Goal: Information Seeking & Learning: Check status

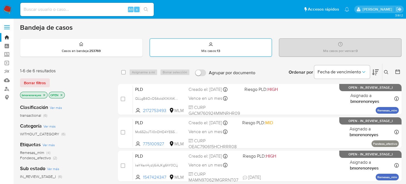
drag, startPoint x: 222, startPoint y: 50, endPoint x: 225, endPoint y: 51, distance: 3.1
click at [223, 50] on div "Mis casos : 13" at bounding box center [211, 48] width 122 height 18
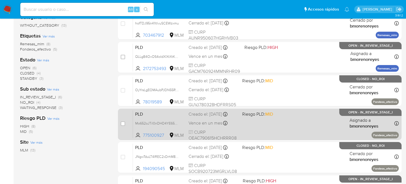
scroll to position [108, 0]
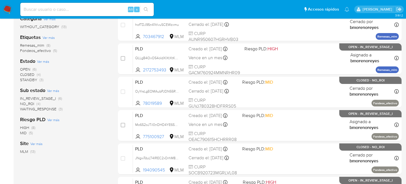
click at [88, 84] on div "Clasificación Ver más transactional (13) Categoría Ver más WITHOUT_CATEGORY (13…" at bounding box center [64, 86] width 89 height 189
click at [24, 68] on span "OPEN" at bounding box center [25, 69] width 10 height 6
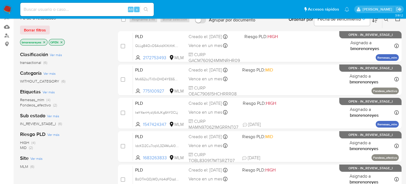
scroll to position [52, 0]
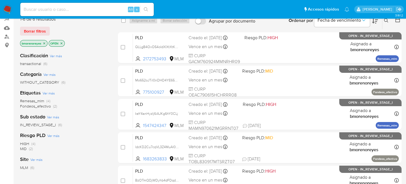
click at [63, 43] on icon "close-filter" at bounding box center [61, 43] width 3 height 3
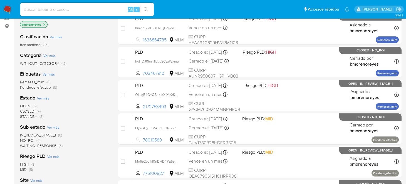
scroll to position [80, 0]
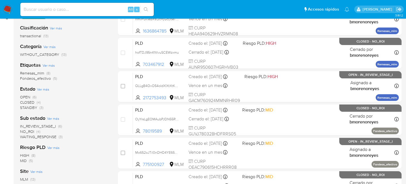
click at [29, 108] on span "STANDBY" at bounding box center [28, 108] width 17 height 6
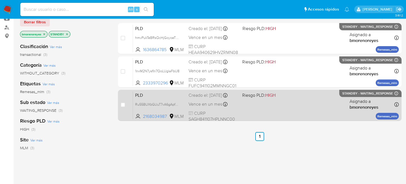
scroll to position [52, 0]
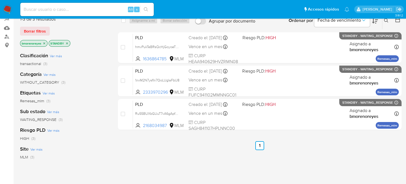
click at [192, 158] on div "select-all-cases-checkbox Asignarme a mí Borrar selección Agrupar por documento…" at bounding box center [259, 138] width 283 height 252
drag, startPoint x: 153, startPoint y: 57, endPoint x: 108, endPoint y: 95, distance: 58.6
click at [105, 96] on div "Etiquetas Ver más Remesas_mlm (3)" at bounding box center [64, 96] width 89 height 14
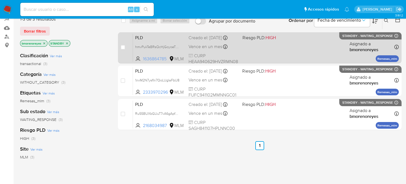
drag, startPoint x: 167, startPoint y: 57, endPoint x: 141, endPoint y: 57, distance: 26.7
click at [141, 57] on span "1636864785 MLM" at bounding box center [159, 59] width 49 height 6
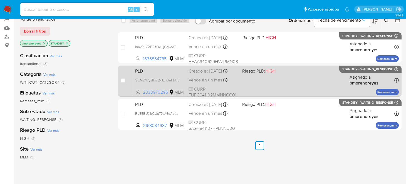
drag, startPoint x: 169, startPoint y: 92, endPoint x: 143, endPoint y: 91, distance: 25.3
click at [143, 91] on span "2333970296 MLM" at bounding box center [159, 92] width 49 height 6
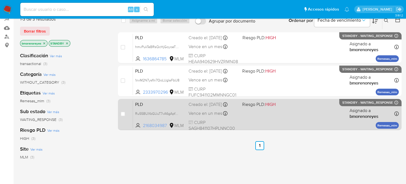
click at [164, 124] on span "2168034987" at bounding box center [155, 126] width 25 height 6
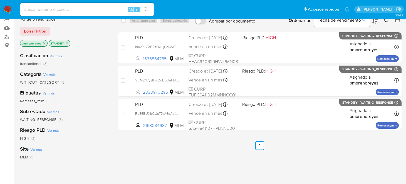
click at [67, 43] on icon "close-filter" at bounding box center [67, 43] width 2 height 2
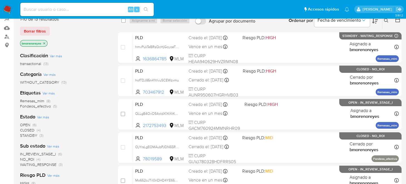
click at [31, 129] on span "CLOSED" at bounding box center [27, 130] width 14 height 6
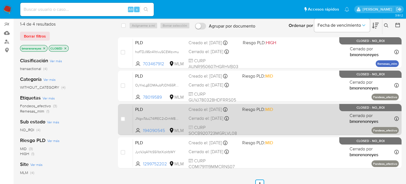
scroll to position [55, 0]
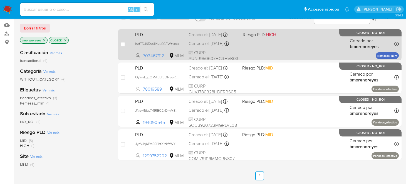
click at [227, 56] on span "CURP AUNR950607HGRHVB03" at bounding box center [213, 56] width 50 height 12
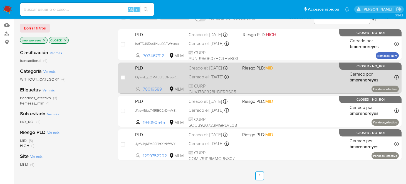
click at [151, 88] on span "78019589" at bounding box center [155, 89] width 25 height 6
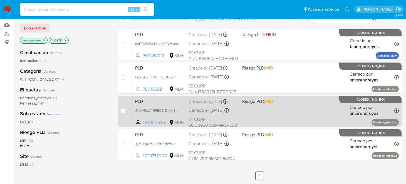
click at [149, 122] on span "194090545" at bounding box center [155, 122] width 25 height 6
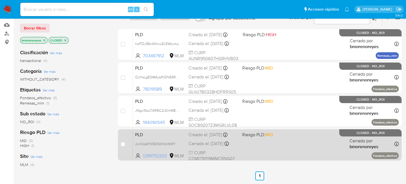
click at [156, 156] on span "1299752202" at bounding box center [155, 156] width 25 height 6
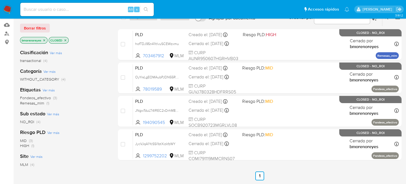
click at [64, 39] on icon "close-filter" at bounding box center [65, 40] width 3 height 3
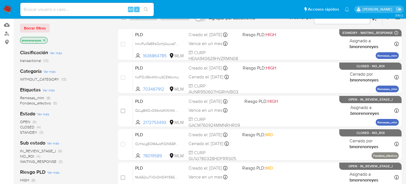
click at [25, 122] on span "OPEN" at bounding box center [25, 122] width 10 height 6
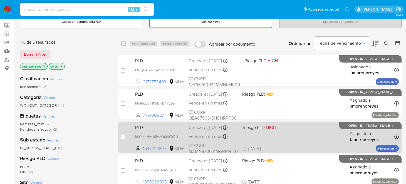
scroll to position [55, 0]
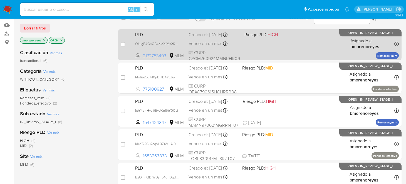
click at [157, 54] on span "2172753493" at bounding box center [155, 56] width 25 height 6
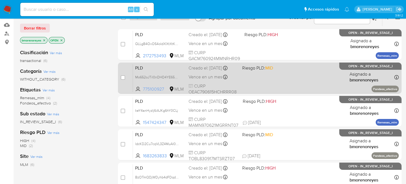
click at [158, 86] on span "775100927" at bounding box center [155, 89] width 25 height 6
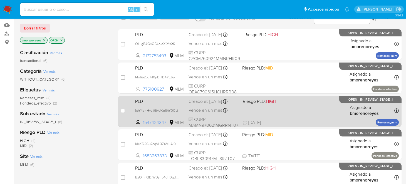
click at [160, 122] on span "1547424347" at bounding box center [155, 122] width 25 height 6
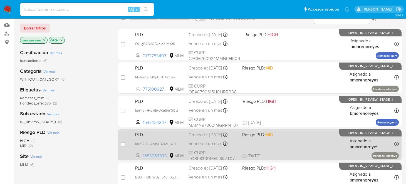
click at [154, 154] on span "1683263833" at bounding box center [155, 156] width 25 height 6
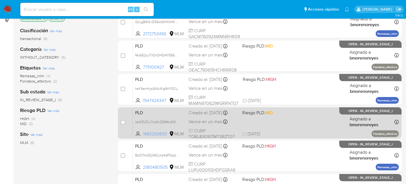
scroll to position [83, 0]
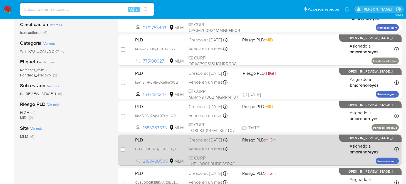
click at [154, 160] on span "2180480505" at bounding box center [155, 161] width 25 height 6
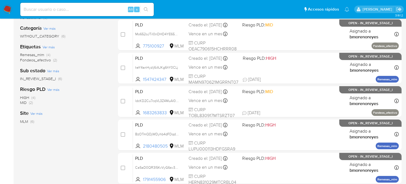
scroll to position [139, 0]
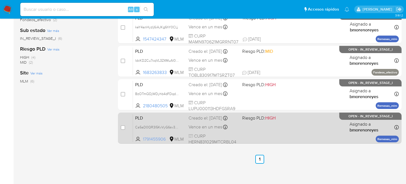
click at [155, 137] on span "1791455906" at bounding box center [155, 139] width 25 height 6
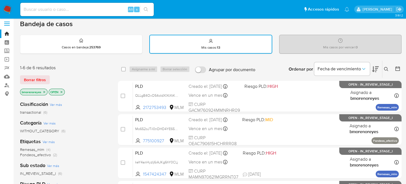
scroll to position [28, 0]
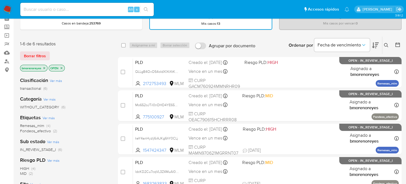
click at [61, 67] on icon "close-filter" at bounding box center [61, 67] width 3 height 3
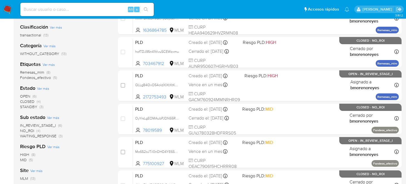
scroll to position [83, 0]
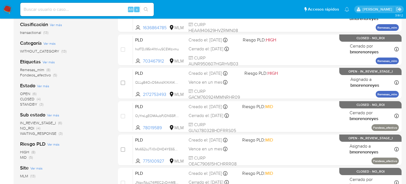
click at [23, 94] on span "OPEN" at bounding box center [25, 94] width 10 height 6
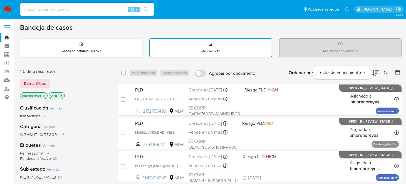
click at [61, 97] on p "OPEN" at bounding box center [57, 96] width 16 height 6
click at [63, 95] on icon "close-filter" at bounding box center [61, 95] width 3 height 3
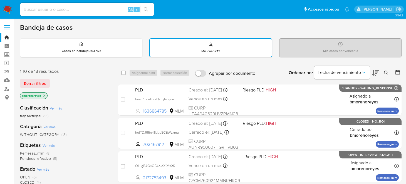
scroll to position [28, 0]
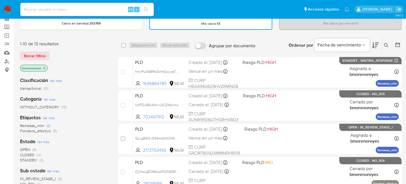
click at [31, 147] on span "OPEN (6)" at bounding box center [28, 149] width 16 height 5
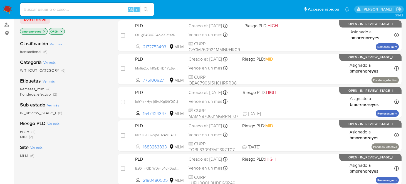
scroll to position [55, 0]
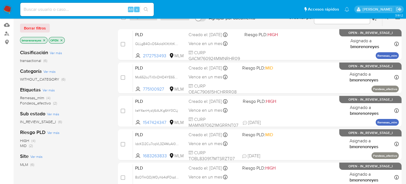
click at [60, 39] on icon "close-filter" at bounding box center [61, 40] width 3 height 3
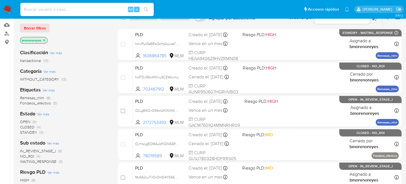
click at [30, 125] on span "CLOSED" at bounding box center [27, 127] width 14 height 6
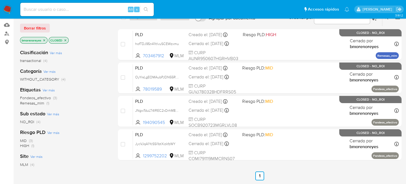
click at [65, 39] on icon "close-filter" at bounding box center [65, 40] width 3 height 3
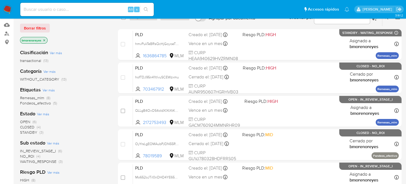
click at [31, 131] on span "STANDBY" at bounding box center [28, 132] width 17 height 6
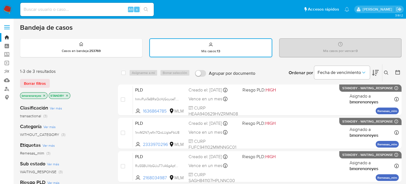
click at [191, 45] on div "Mis casos : 13" at bounding box center [211, 48] width 122 height 18
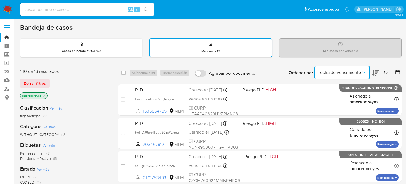
click at [359, 71] on span "Fecha de vencimiento" at bounding box center [338, 73] width 43 height 6
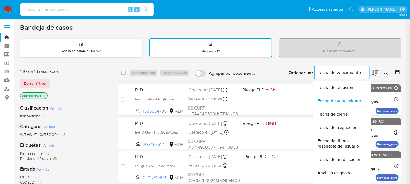
click at [383, 71] on button at bounding box center [386, 72] width 9 height 7
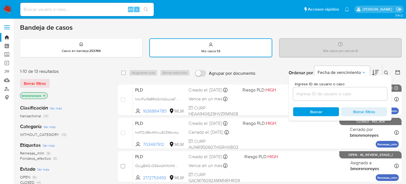
click at [324, 93] on input at bounding box center [340, 93] width 94 height 7
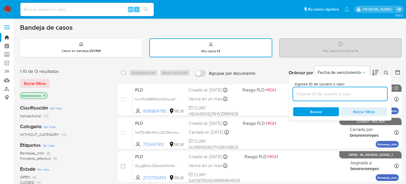
paste input "1400473419"
type input "1400473419"
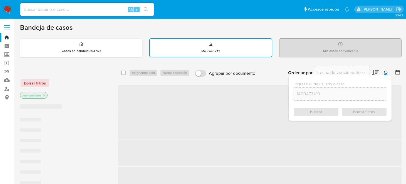
click at [321, 112] on div "Buscar Borrar filtros" at bounding box center [340, 111] width 94 height 9
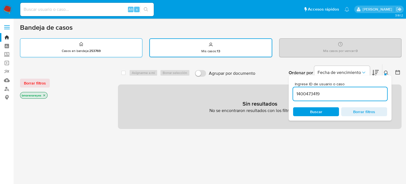
click at [110, 54] on div "Casos en bandeja : 253769" at bounding box center [81, 48] width 122 height 18
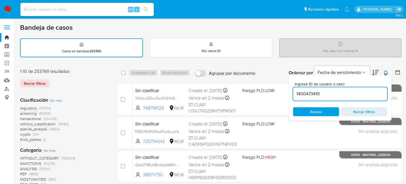
click at [315, 110] on span "Buscar" at bounding box center [316, 111] width 12 height 9
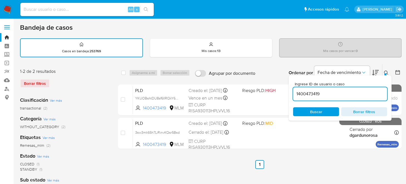
click at [303, 162] on ul "Anterior 1 Siguiente" at bounding box center [259, 164] width 283 height 9
click at [386, 72] on icon at bounding box center [386, 73] width 4 height 4
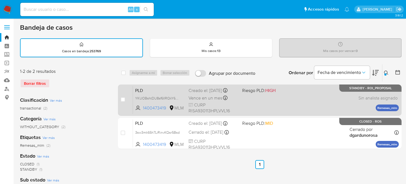
click at [162, 89] on span "PLD" at bounding box center [159, 89] width 49 height 7
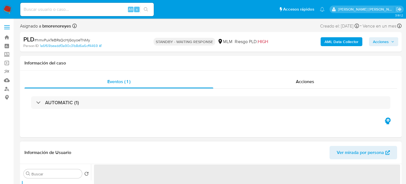
select select "10"
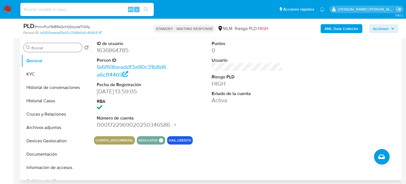
scroll to position [83, 0]
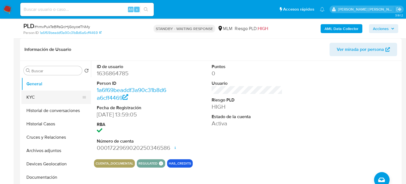
click at [36, 94] on button "KYC" at bounding box center [53, 97] width 65 height 13
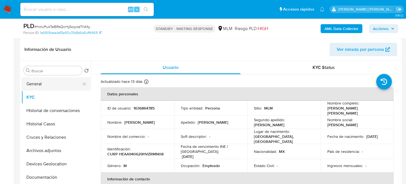
click at [40, 87] on button "General" at bounding box center [53, 83] width 65 height 13
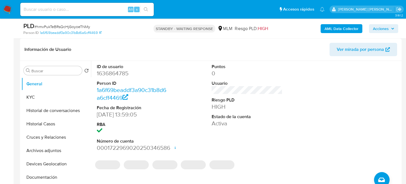
click at [103, 73] on dd "1636864785" at bounding box center [132, 73] width 71 height 8
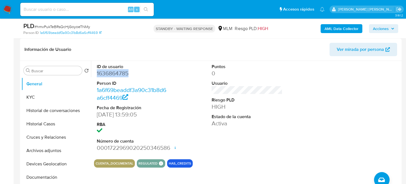
click at [103, 73] on dd "1636864785" at bounding box center [132, 73] width 71 height 8
copy dd "1636864785"
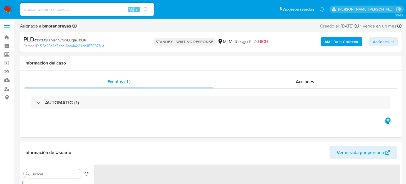
select select "10"
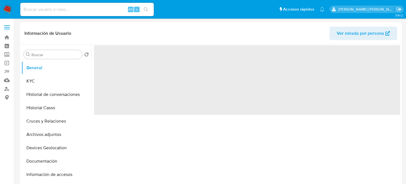
select select "10"
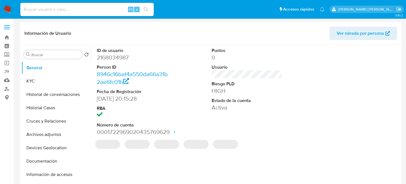
click at [120, 56] on dd "2168034987" at bounding box center [132, 58] width 71 height 8
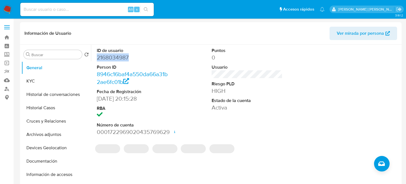
copy dd "2168034987"
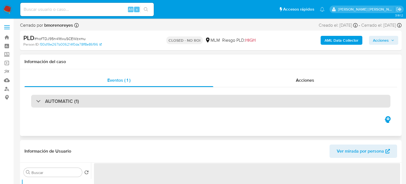
select select "10"
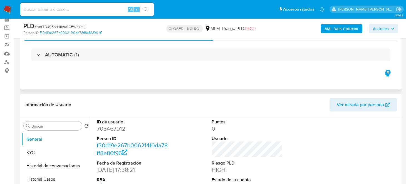
scroll to position [83, 0]
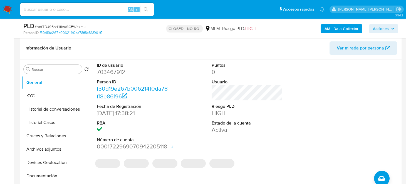
click at [111, 69] on dd "703467912" at bounding box center [132, 72] width 71 height 8
copy dd "703467912"
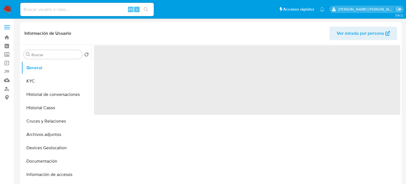
select select "10"
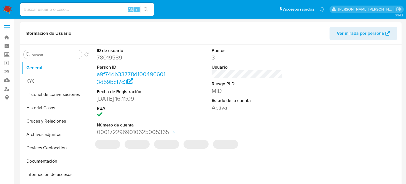
click at [109, 59] on dd "78019589" at bounding box center [132, 58] width 71 height 8
copy dd "78019589"
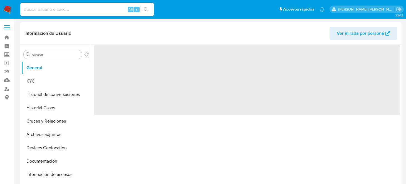
select select "10"
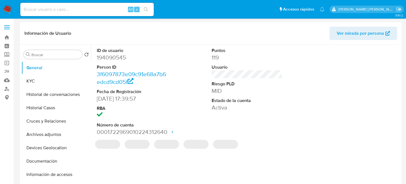
click at [117, 60] on dd "194090545" at bounding box center [132, 58] width 71 height 8
copy dd "194090545"
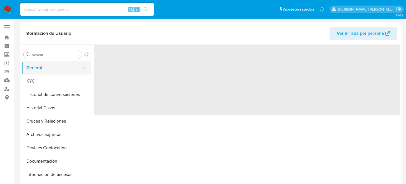
select select "10"
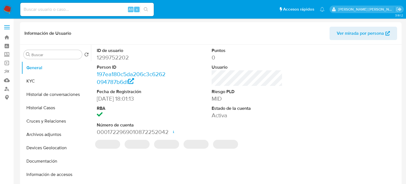
click at [113, 58] on dd "1299752202" at bounding box center [132, 58] width 71 height 8
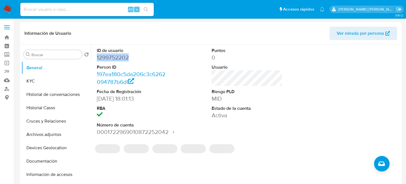
click at [113, 58] on dd "1299752202" at bounding box center [132, 58] width 71 height 8
copy dd "1299752202"
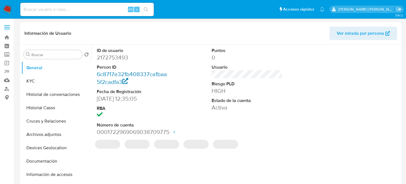
select select "10"
click at [117, 58] on dd "2172753493" at bounding box center [132, 58] width 71 height 8
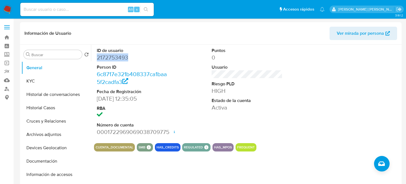
click at [103, 58] on dd "2172753493" at bounding box center [132, 58] width 71 height 8
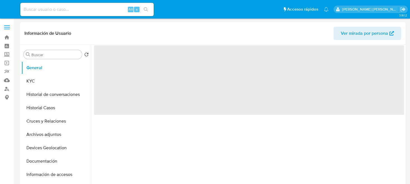
select select "10"
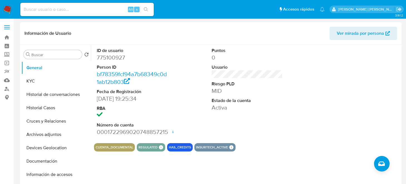
click at [105, 56] on dd "775100927" at bounding box center [132, 58] width 71 height 8
copy dd "775100927"
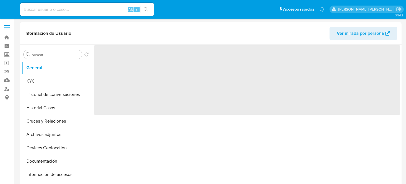
select select "10"
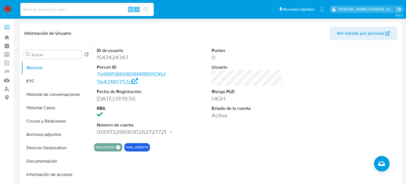
click at [114, 56] on dd "1547424347" at bounding box center [132, 58] width 71 height 8
click at [114, 57] on dd "1547424347" at bounding box center [132, 58] width 71 height 8
copy dd "1547424347"
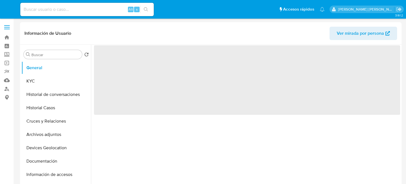
select select "10"
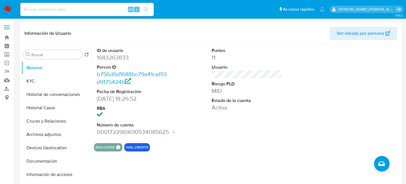
click at [118, 58] on dd "1683263833" at bounding box center [132, 58] width 71 height 8
copy dd "1683263833"
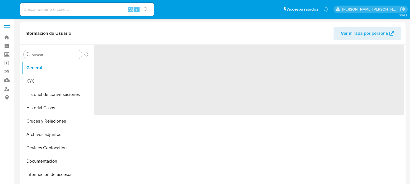
select select "10"
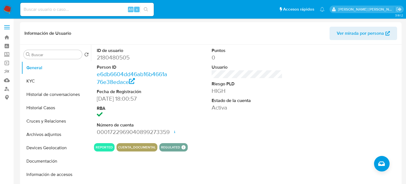
click at [120, 54] on dd "2180480505" at bounding box center [132, 58] width 71 height 8
click at [120, 56] on dd "2180480505" at bounding box center [132, 58] width 71 height 8
click at [120, 57] on dd "2180480505" at bounding box center [132, 58] width 71 height 8
copy dd "2180480505"
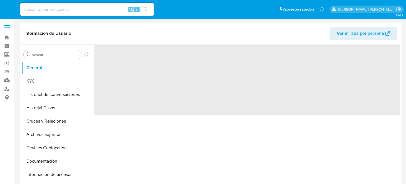
select select "10"
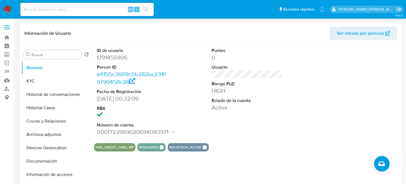
click at [118, 56] on dd "1791455906" at bounding box center [132, 58] width 71 height 8
click at [118, 57] on dd "1791455906" at bounding box center [132, 58] width 71 height 8
copy dd "1791455906"
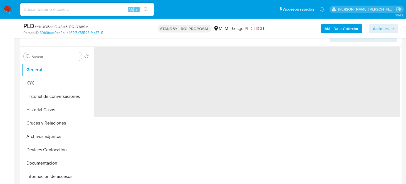
select select "10"
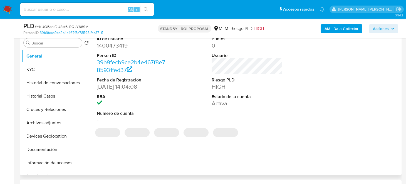
scroll to position [83, 0]
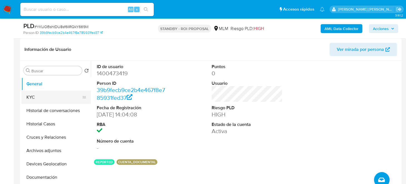
click at [44, 95] on button "KYC" at bounding box center [53, 97] width 65 height 13
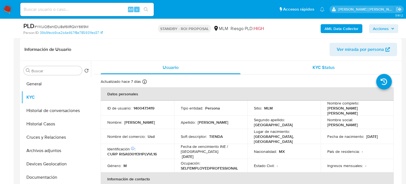
click at [333, 65] on div "KYC Status" at bounding box center [324, 67] width 140 height 13
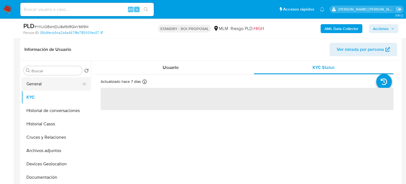
click at [41, 85] on button "General" at bounding box center [53, 83] width 65 height 13
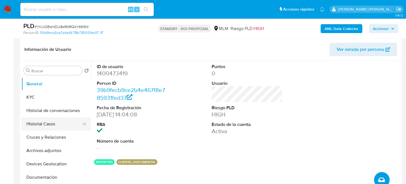
click at [54, 127] on button "Historial Casos" at bounding box center [53, 123] width 65 height 13
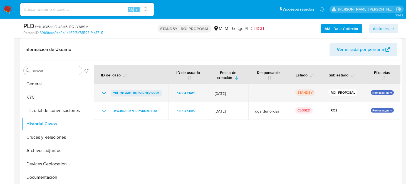
click at [139, 93] on span "YKUOBshtDU8sf6IIRQkY669M" at bounding box center [136, 93] width 46 height 7
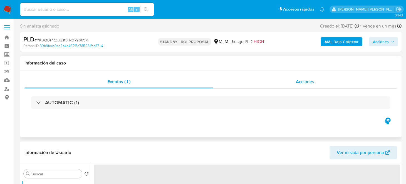
select select "10"
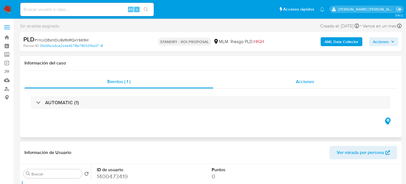
click at [305, 84] on span "Acciones" at bounding box center [305, 81] width 18 height 6
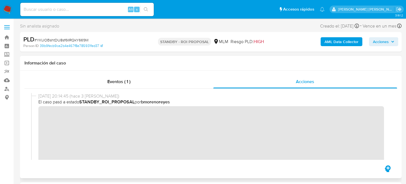
scroll to position [111, 0]
